Goal: Find specific page/section: Find specific page/section

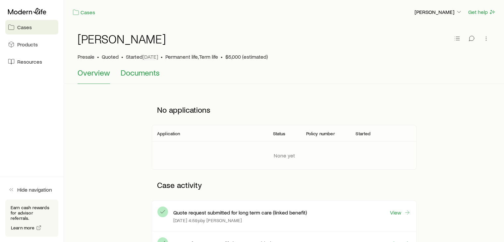
click at [141, 74] on span "Documents" at bounding box center [140, 72] width 39 height 9
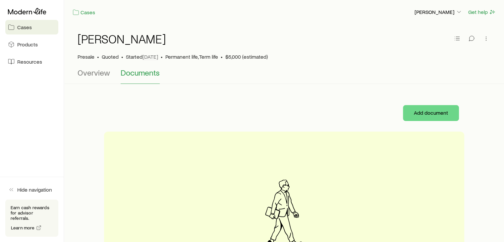
click at [28, 29] on span "Cases" at bounding box center [24, 27] width 15 height 7
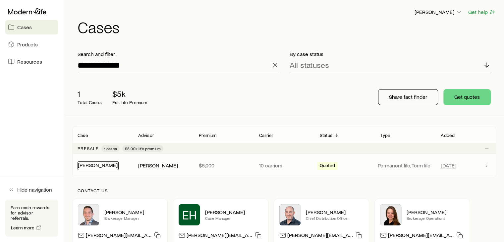
click at [90, 167] on link "[PERSON_NAME]" at bounding box center [98, 165] width 40 height 6
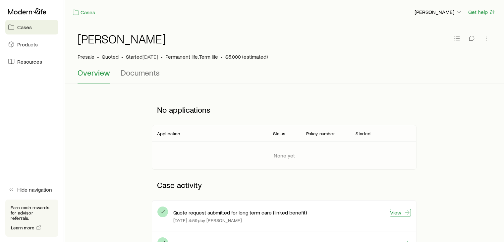
click at [402, 213] on link "View" at bounding box center [400, 213] width 21 height 8
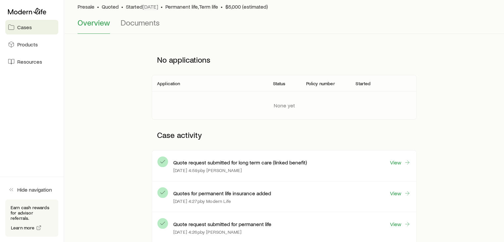
scroll to position [23, 0]
